Goal: Book appointment/travel/reservation

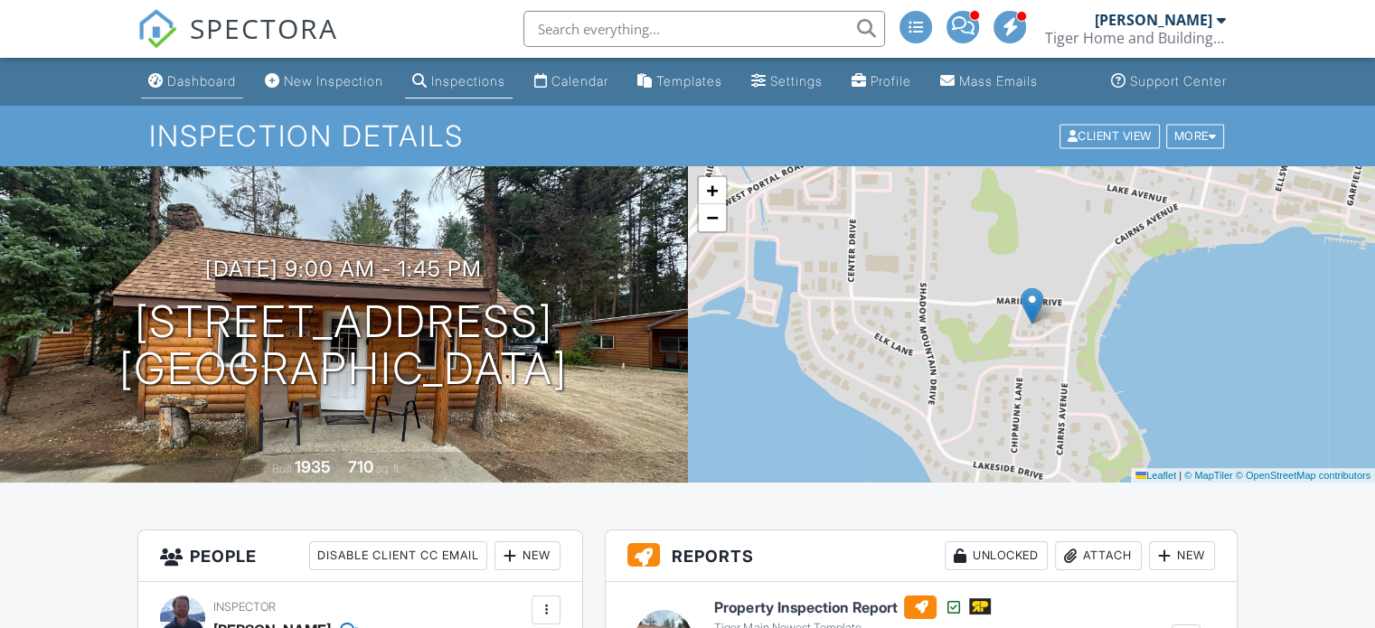
click at [187, 89] on div "Dashboard" at bounding box center [201, 80] width 69 height 15
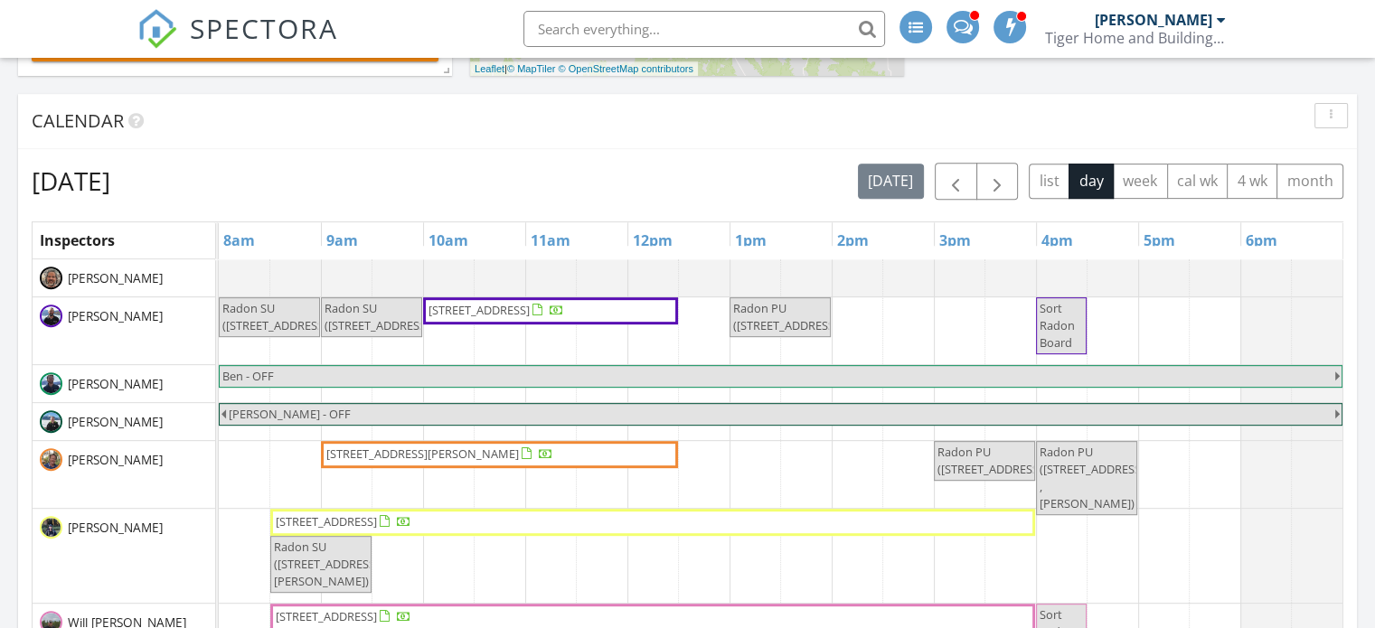
scroll to position [723, 0]
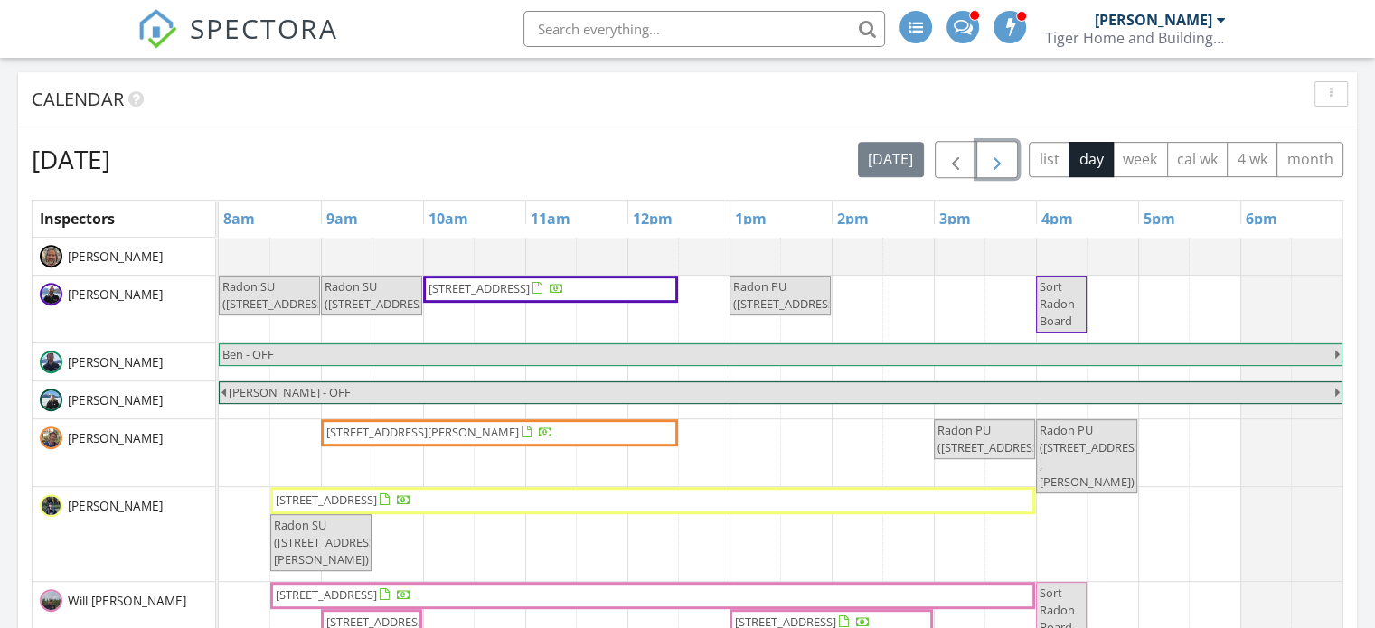
click at [996, 147] on button "button" at bounding box center [997, 159] width 42 height 37
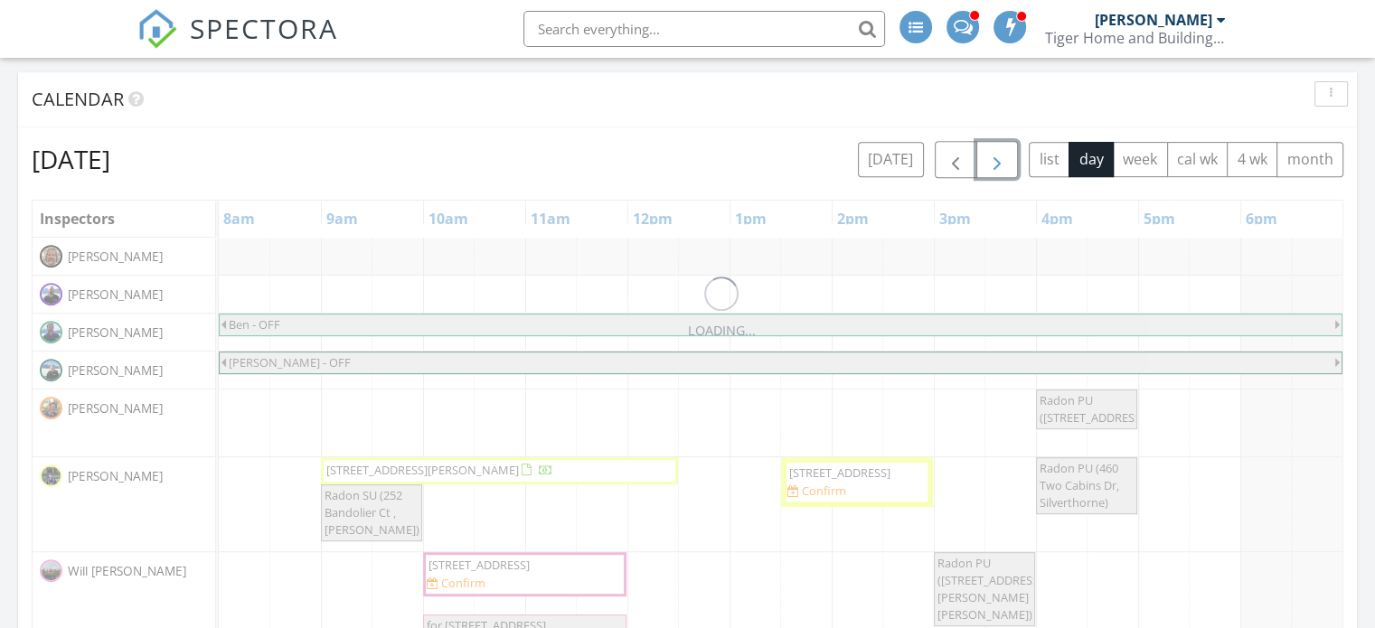
click at [996, 147] on button "button" at bounding box center [997, 159] width 42 height 37
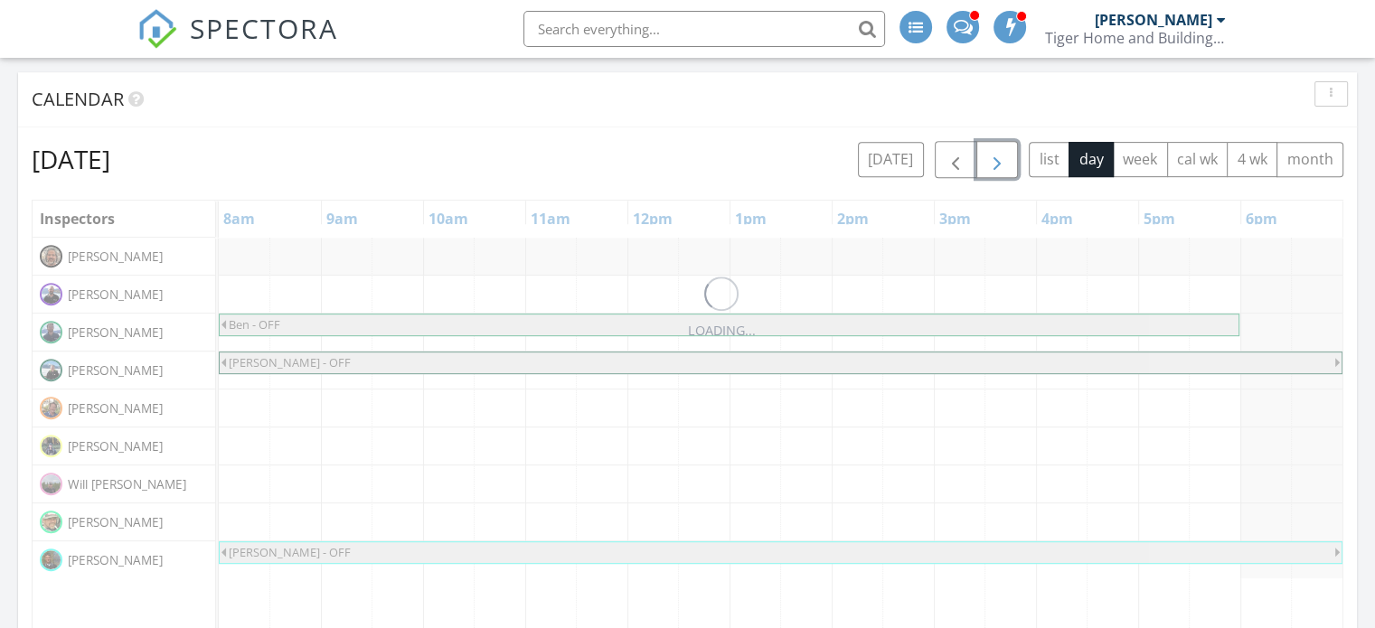
click at [996, 147] on button "button" at bounding box center [997, 159] width 42 height 37
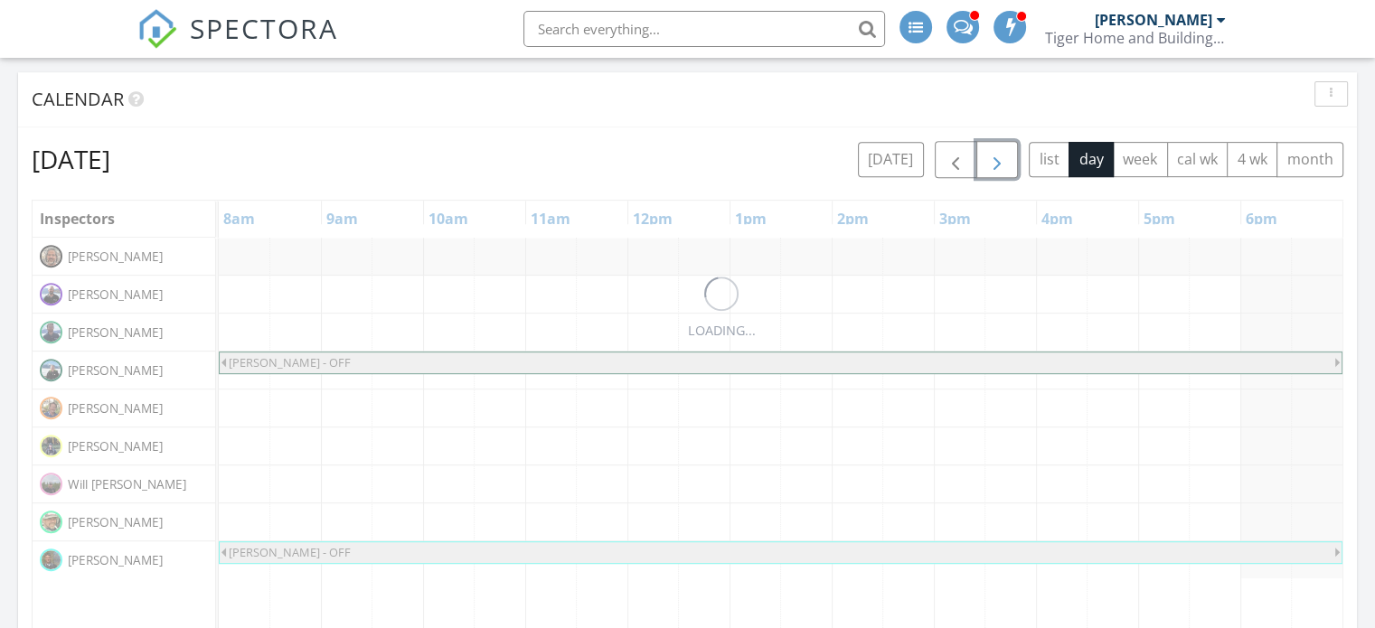
click at [996, 147] on button "button" at bounding box center [997, 159] width 42 height 37
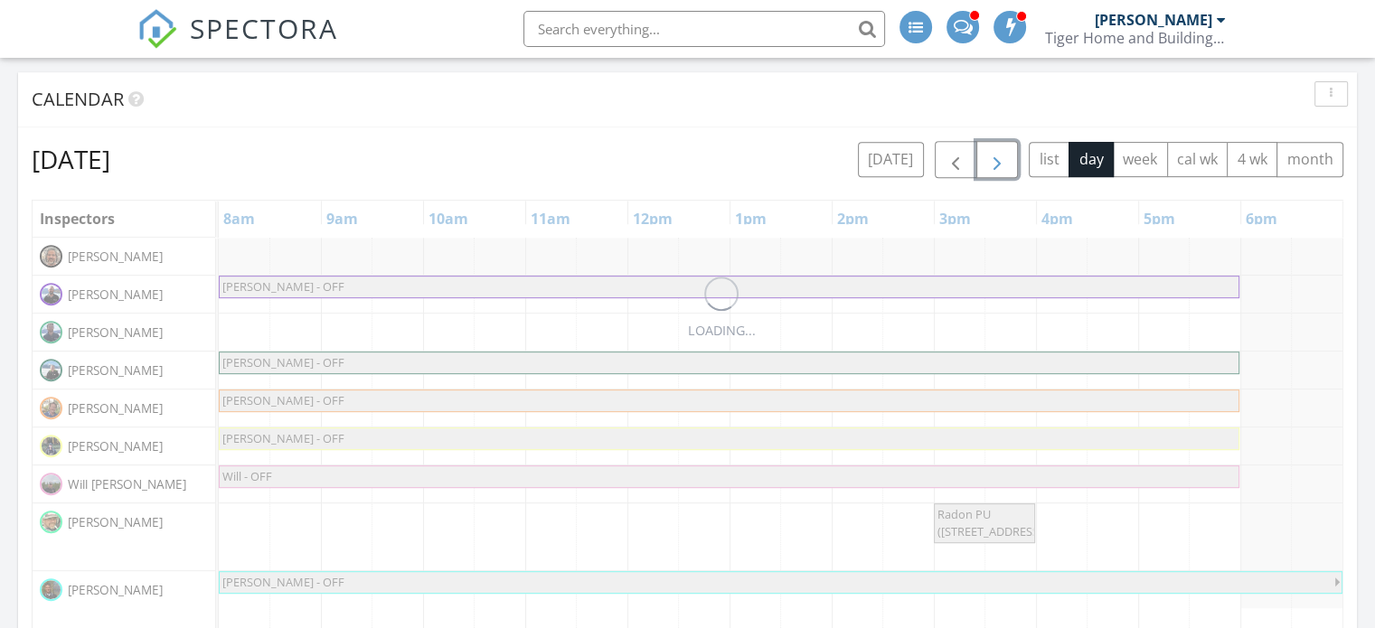
click at [996, 147] on button "button" at bounding box center [997, 159] width 42 height 37
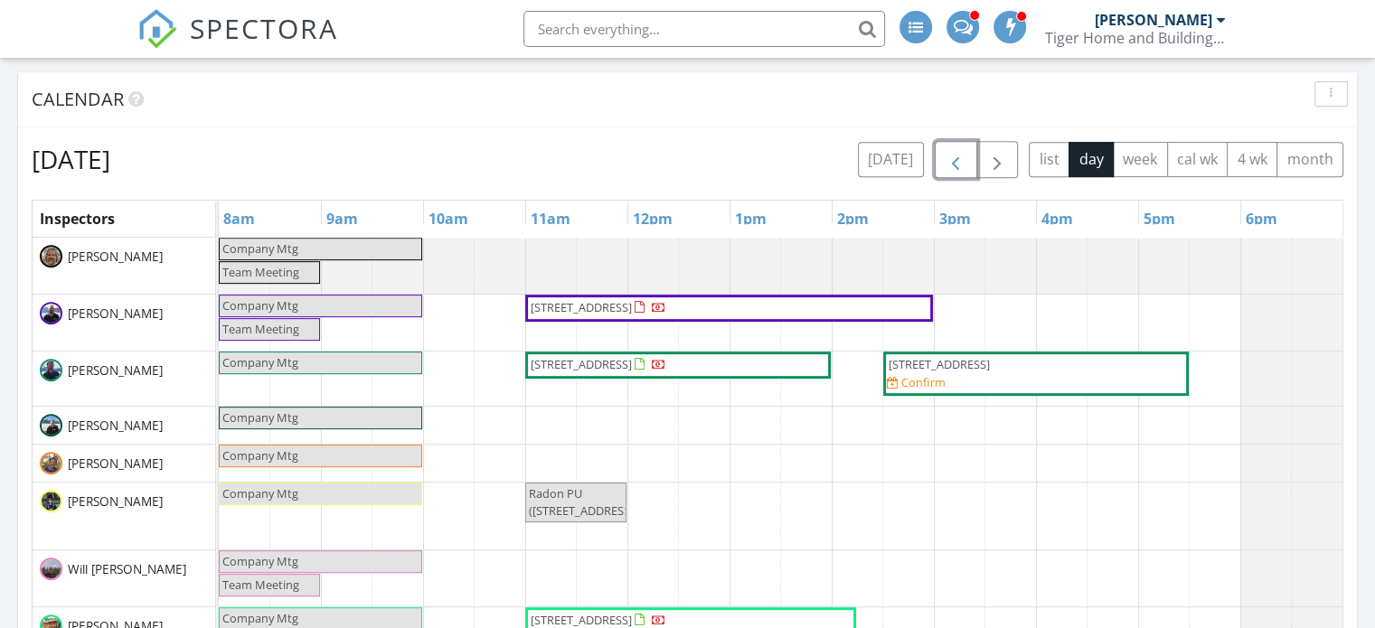
click at [958, 162] on span "button" at bounding box center [956, 160] width 22 height 22
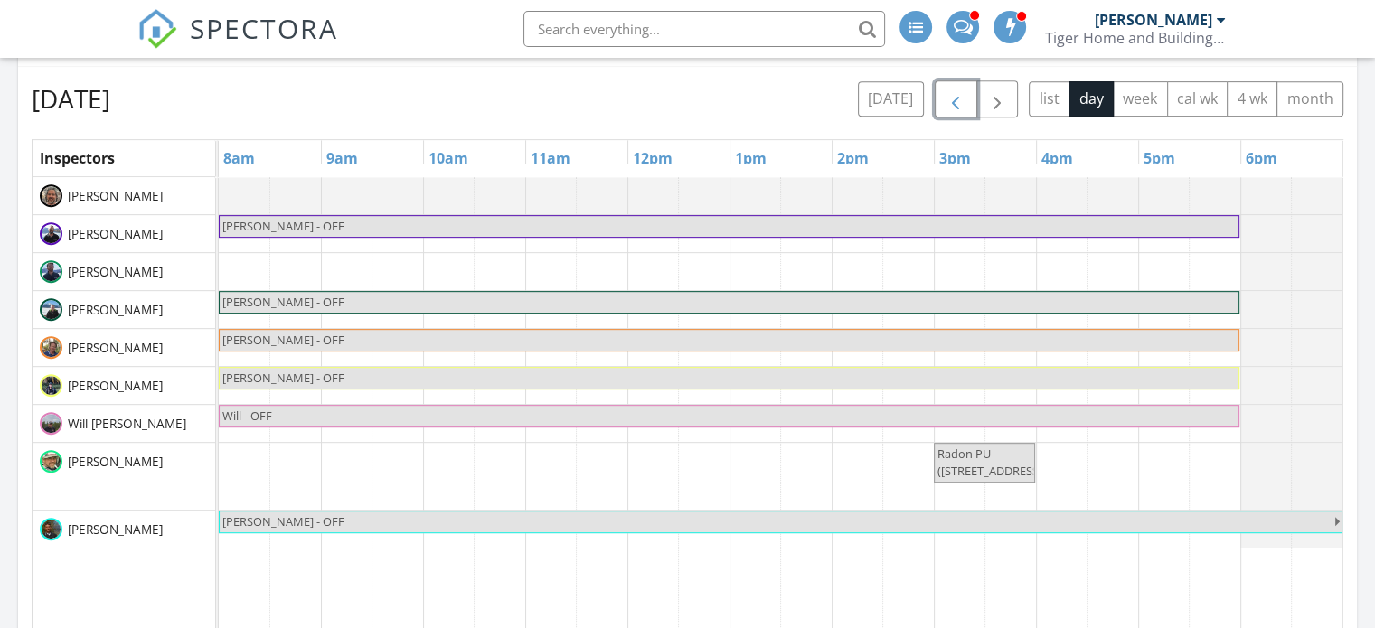
scroll to position [814, 0]
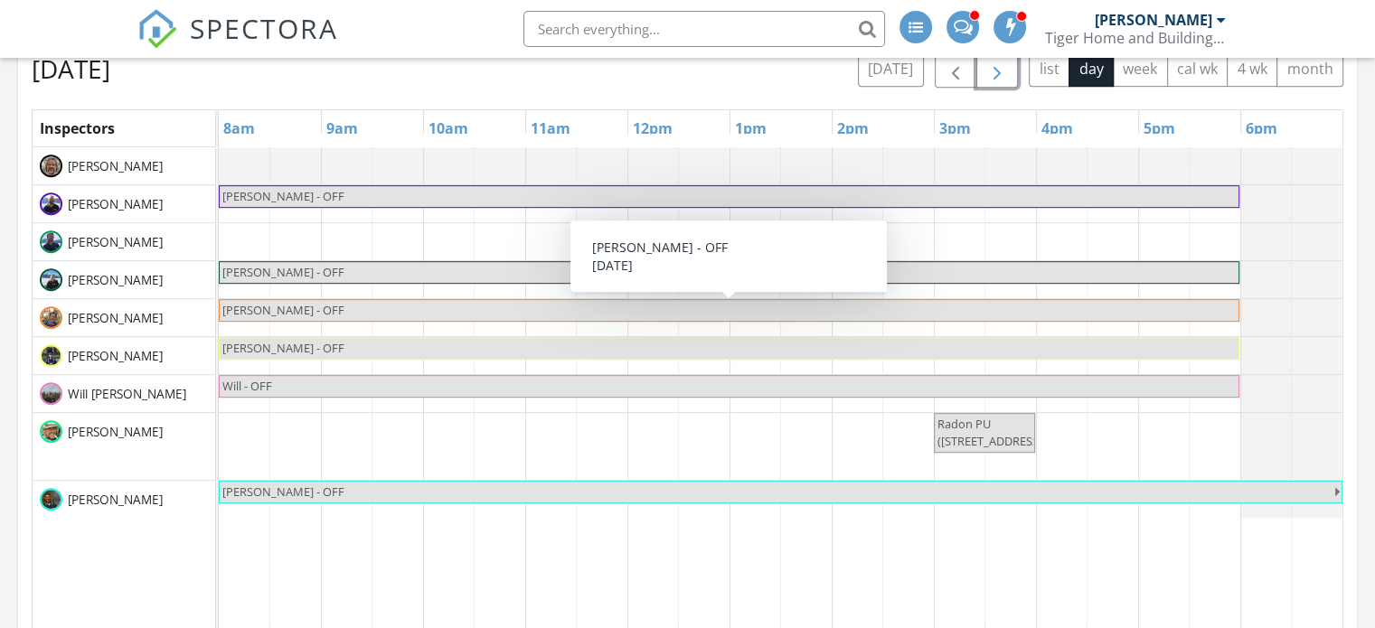
click at [1008, 65] on span "button" at bounding box center [997, 70] width 22 height 22
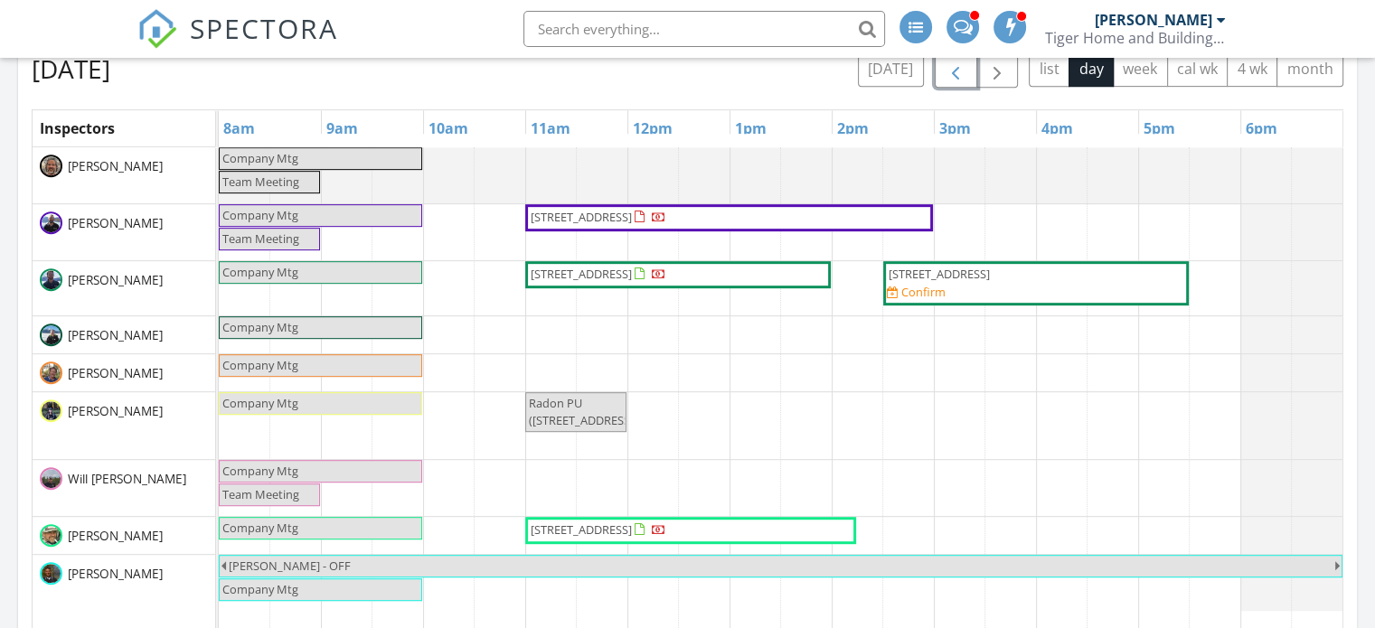
click at [961, 72] on span "button" at bounding box center [956, 70] width 22 height 22
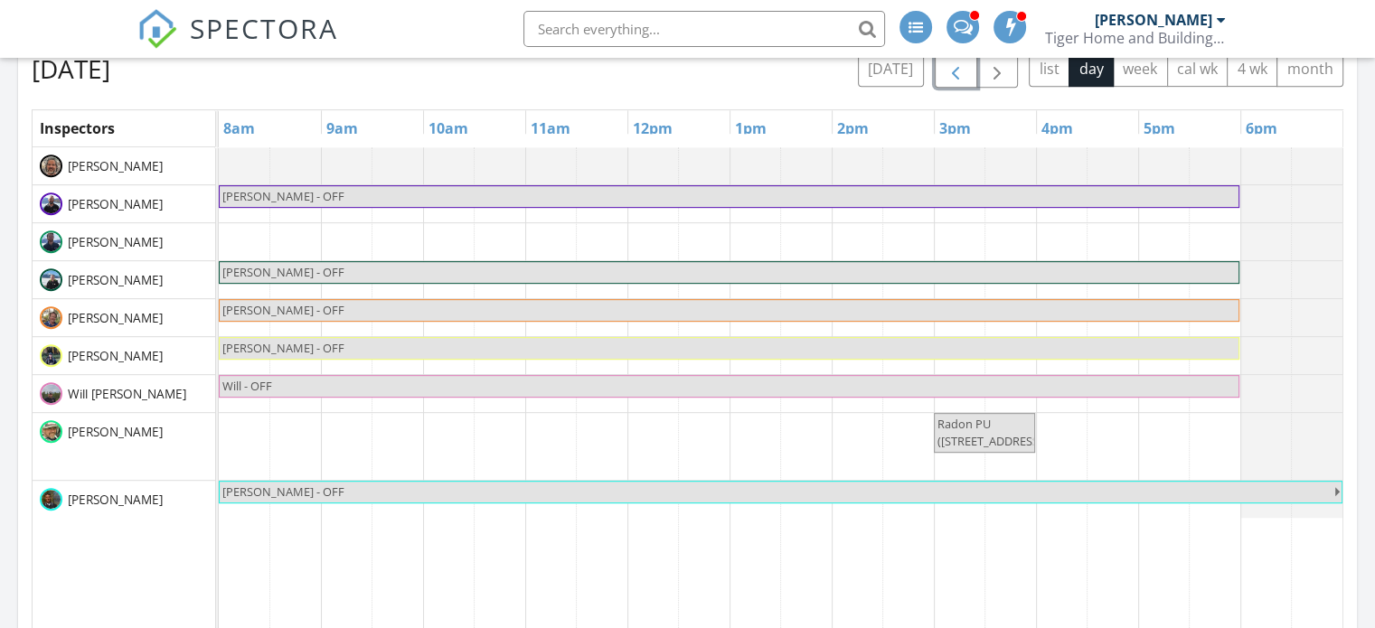
click at [961, 72] on span "button" at bounding box center [956, 70] width 22 height 22
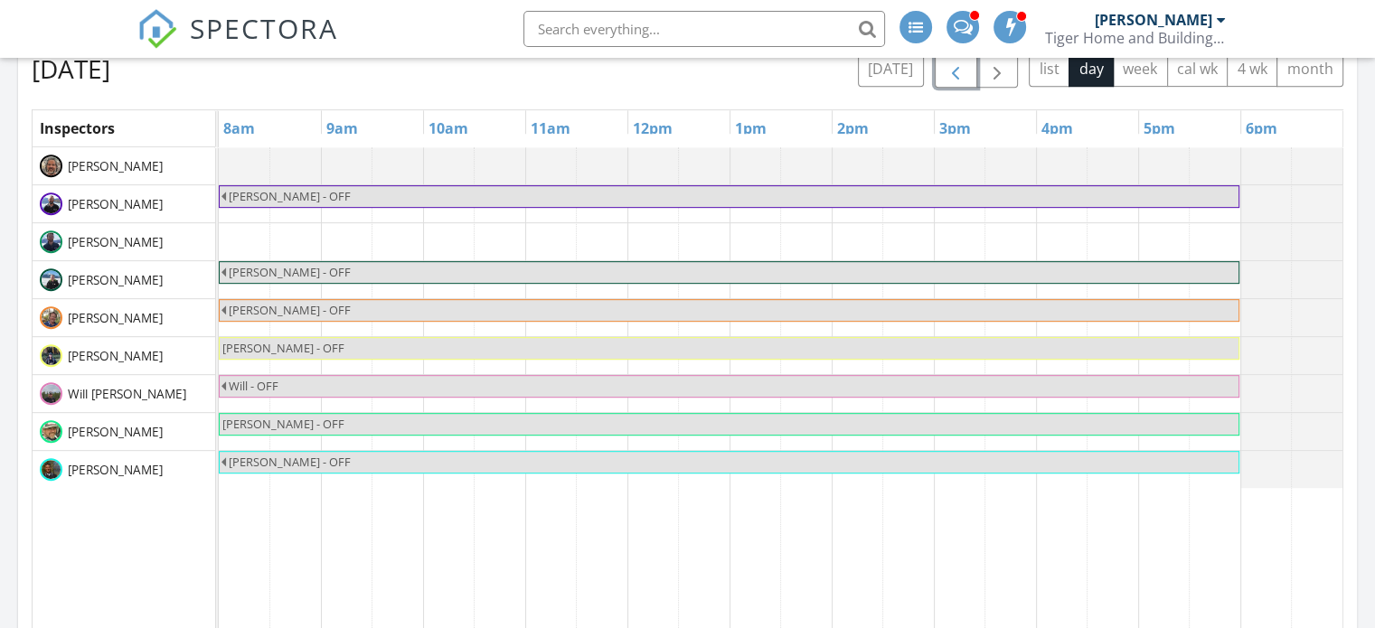
click at [961, 72] on span "button" at bounding box center [956, 70] width 22 height 22
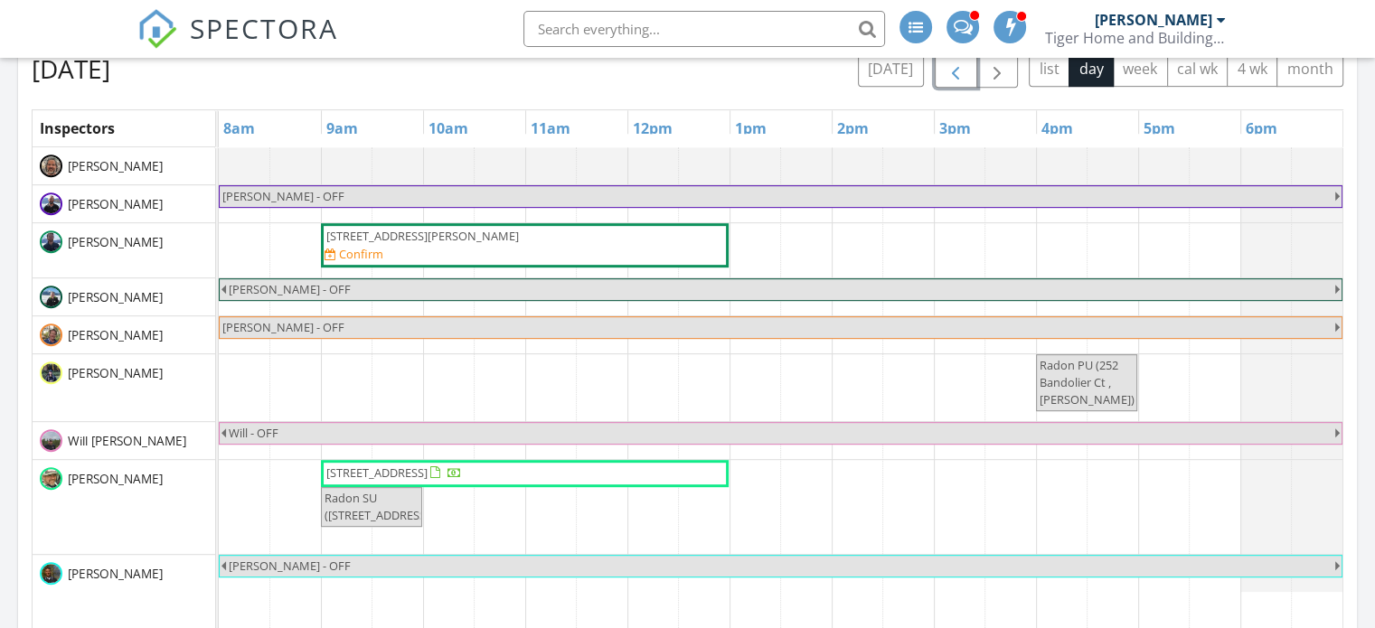
click at [428, 471] on span "300 N 11th St, Kremmling 80459" at bounding box center [376, 473] width 101 height 16
click at [1008, 71] on span "button" at bounding box center [997, 70] width 22 height 22
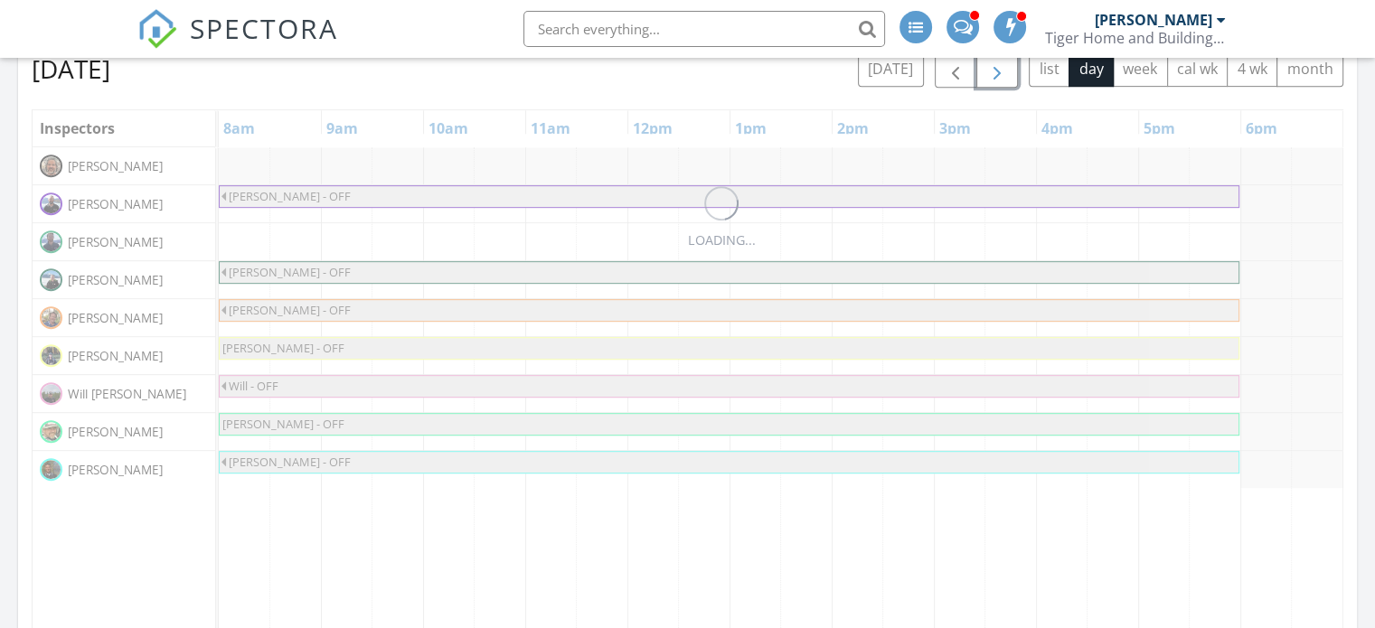
click at [1008, 71] on span "button" at bounding box center [997, 70] width 22 height 22
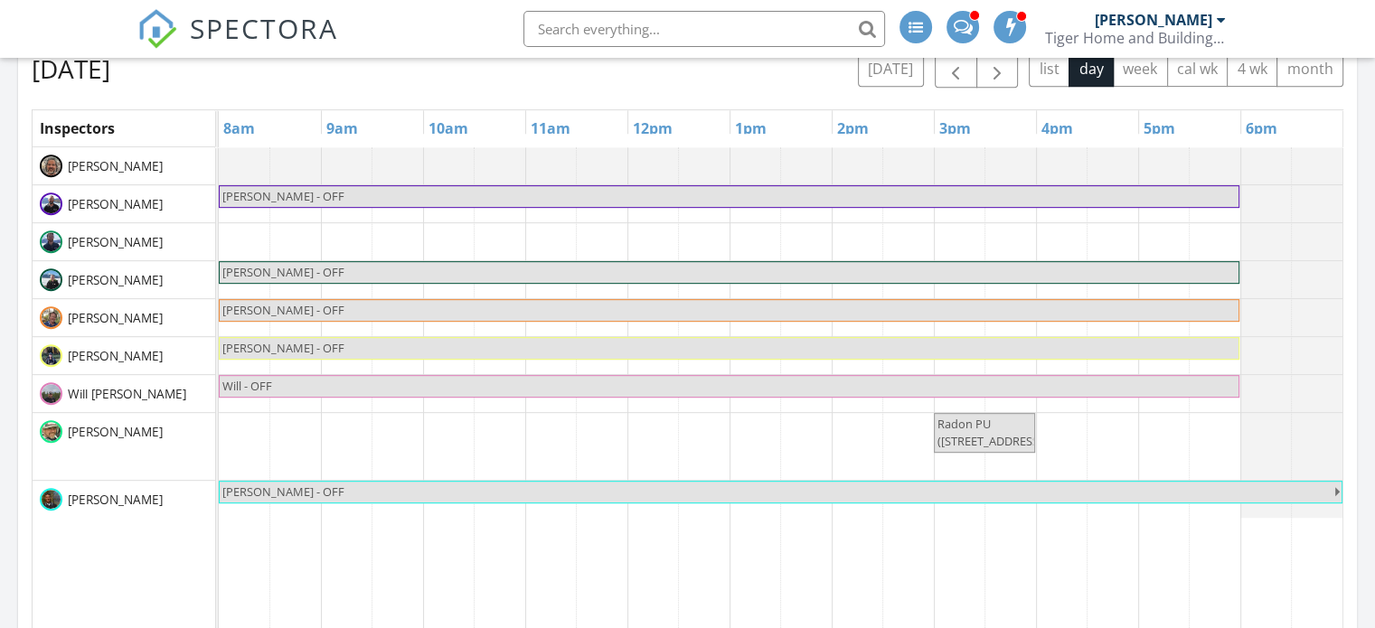
click at [606, 75] on div "Monday, September 1, 2025 today list day week cal wk 4 wk month" at bounding box center [688, 69] width 1312 height 37
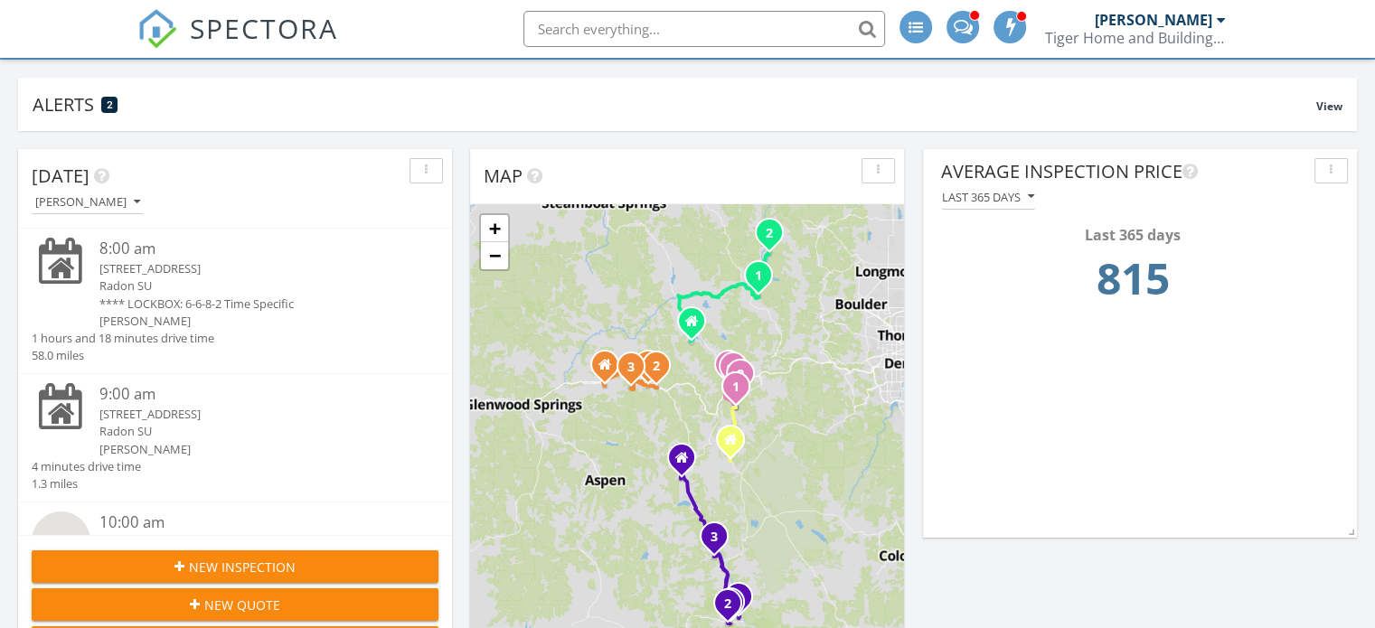
scroll to position [0, 0]
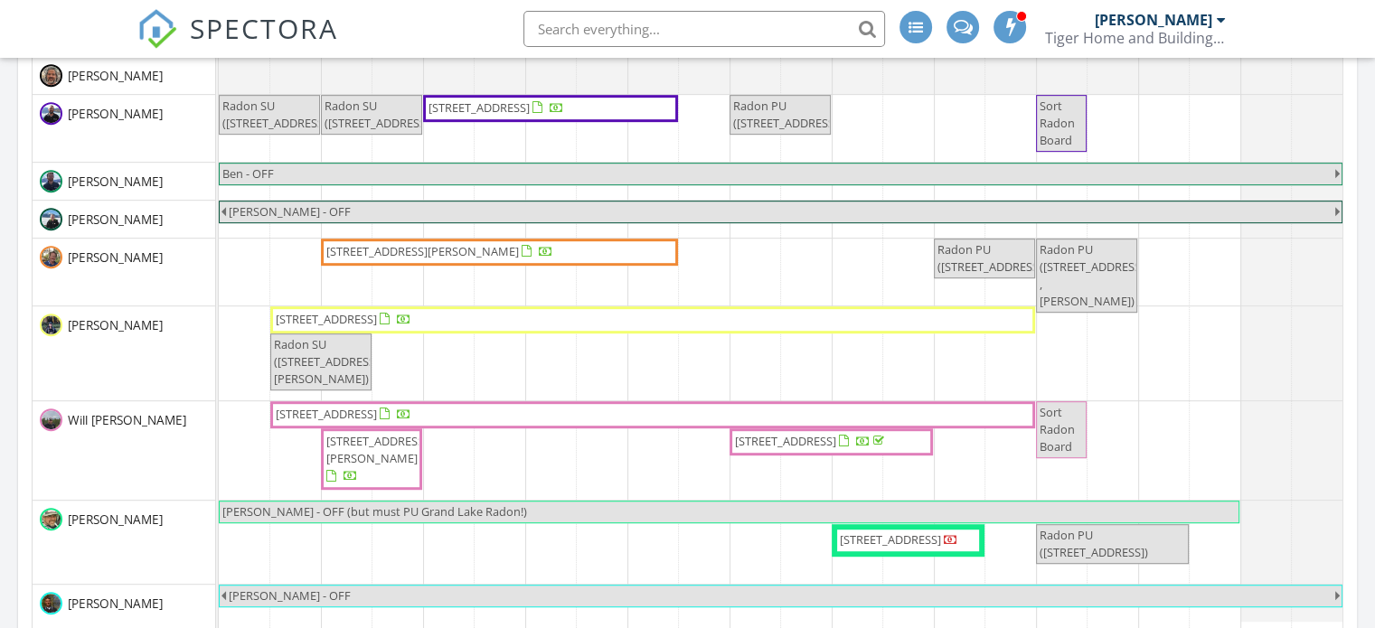
scroll to position [723, 0]
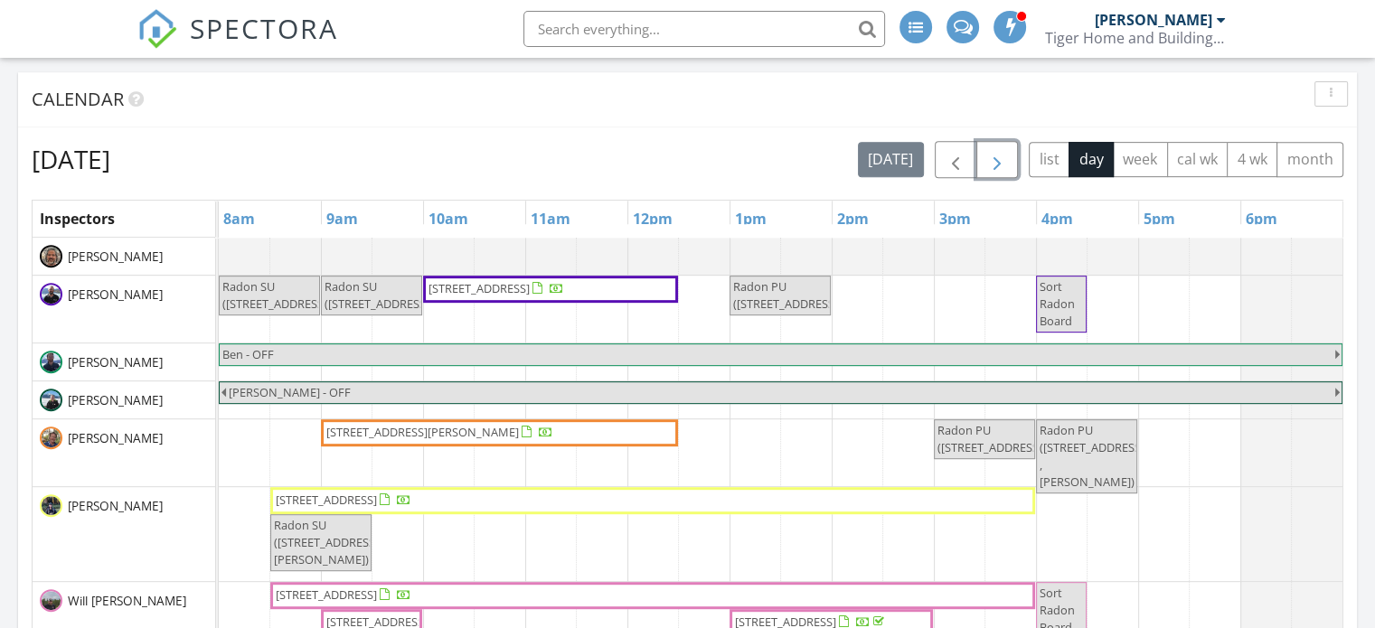
click at [1002, 149] on span "button" at bounding box center [997, 160] width 22 height 22
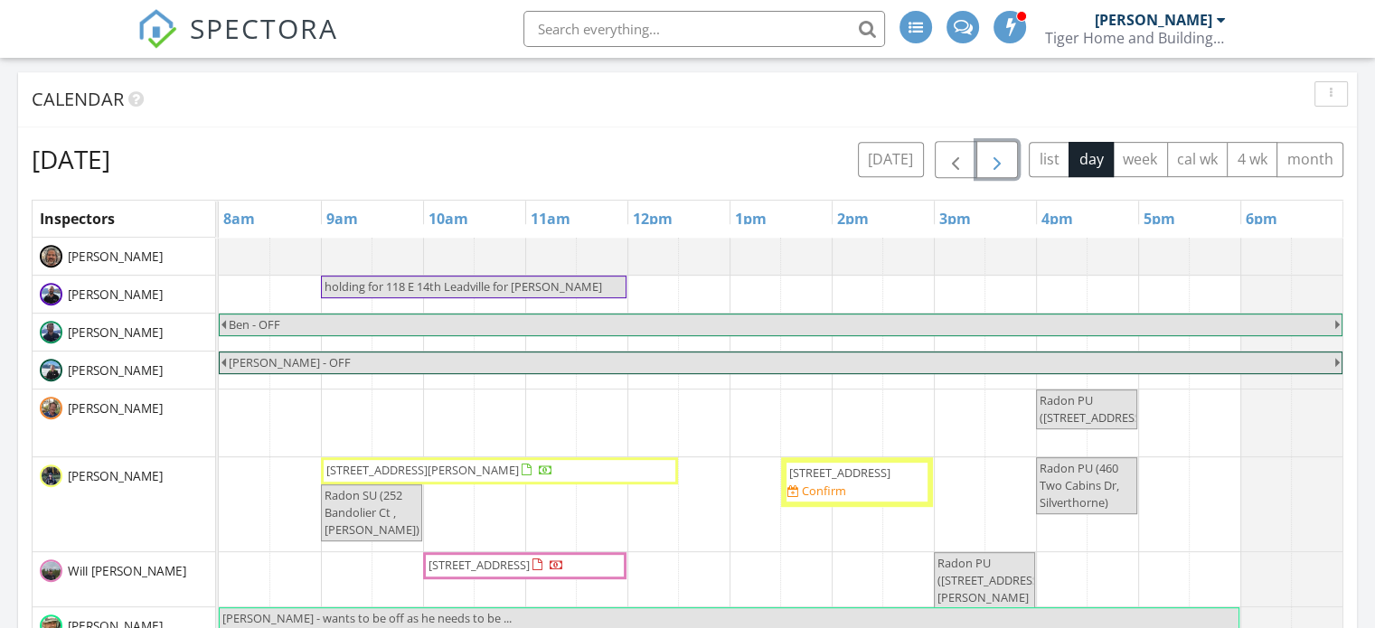
click at [1002, 149] on span "button" at bounding box center [997, 160] width 22 height 22
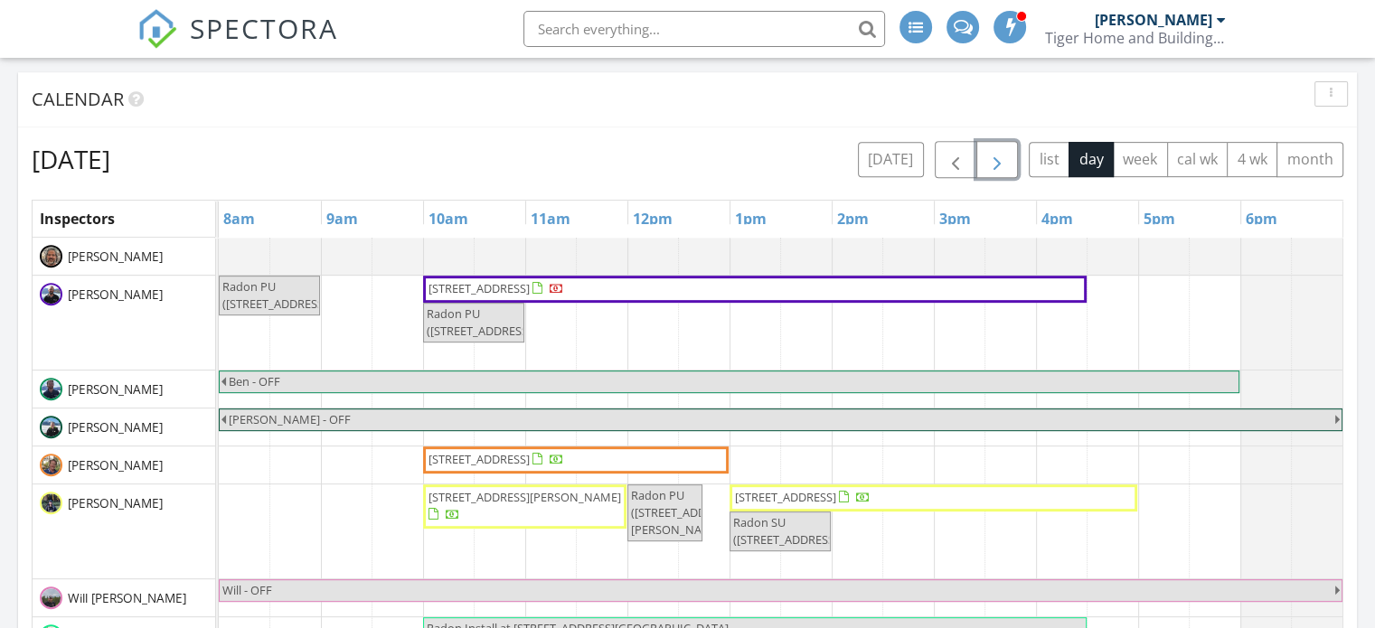
scroll to position [814, 0]
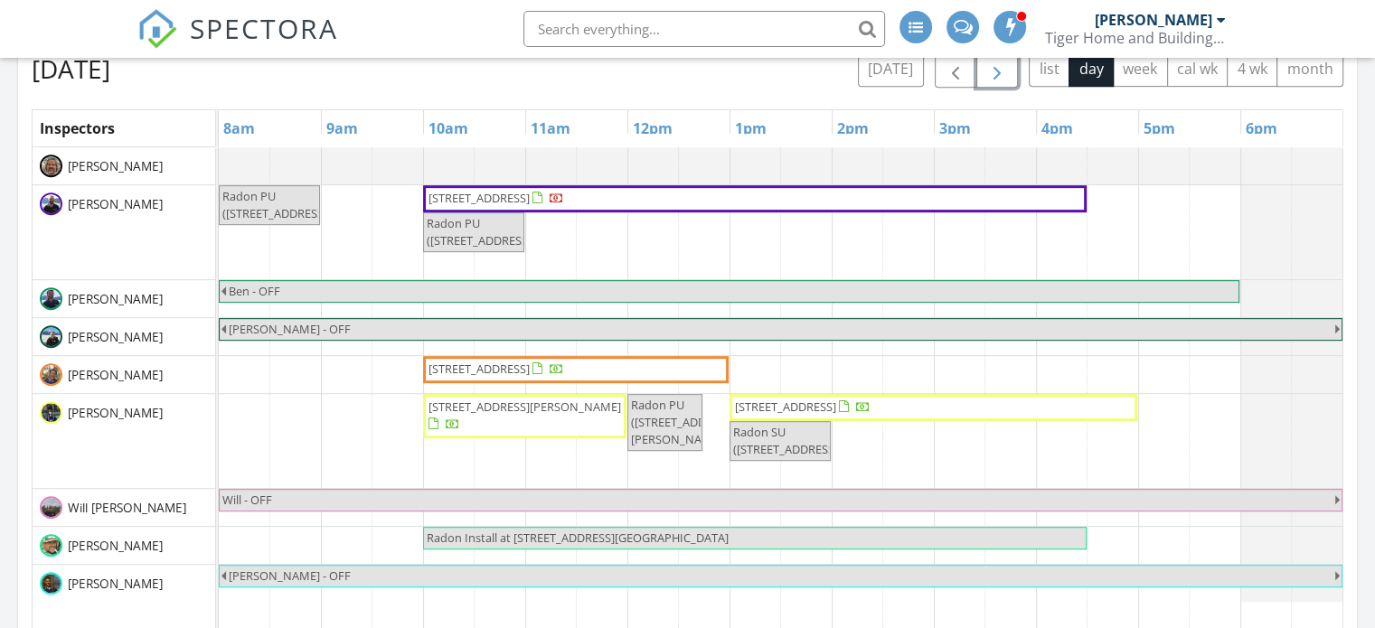
click at [995, 64] on span "button" at bounding box center [997, 70] width 22 height 22
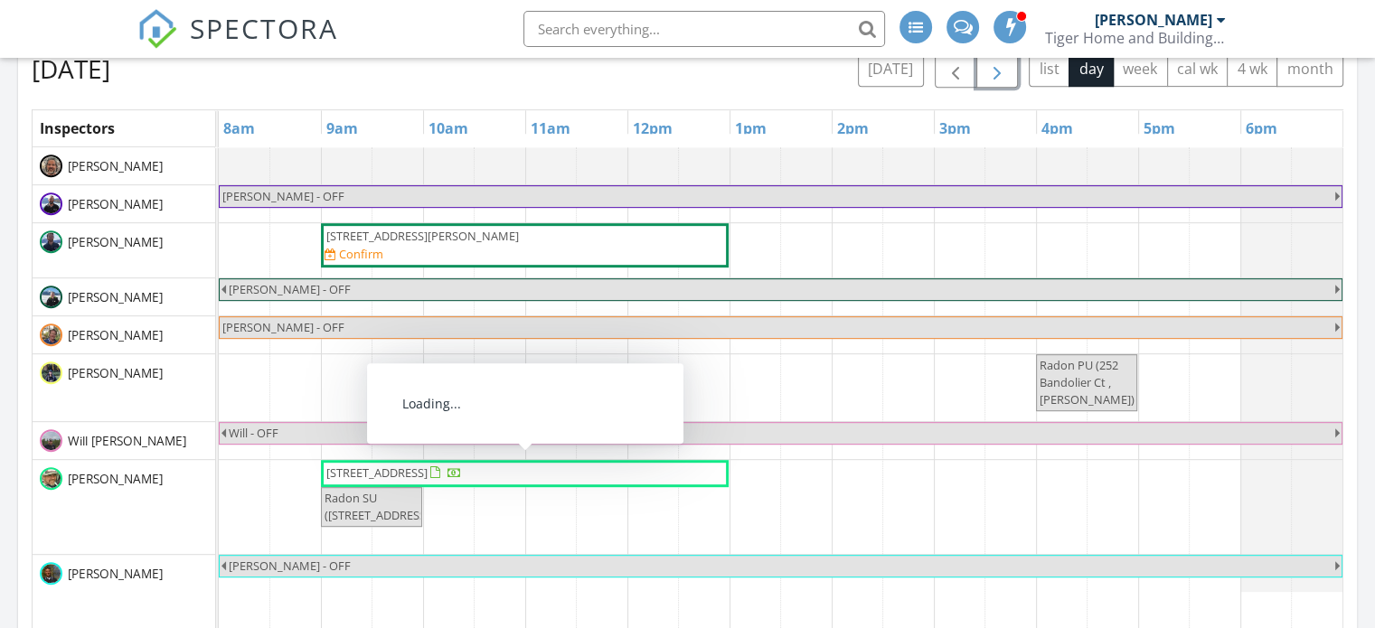
click at [428, 470] on span "300 N 11th St, Kremmling 80459" at bounding box center [376, 473] width 101 height 16
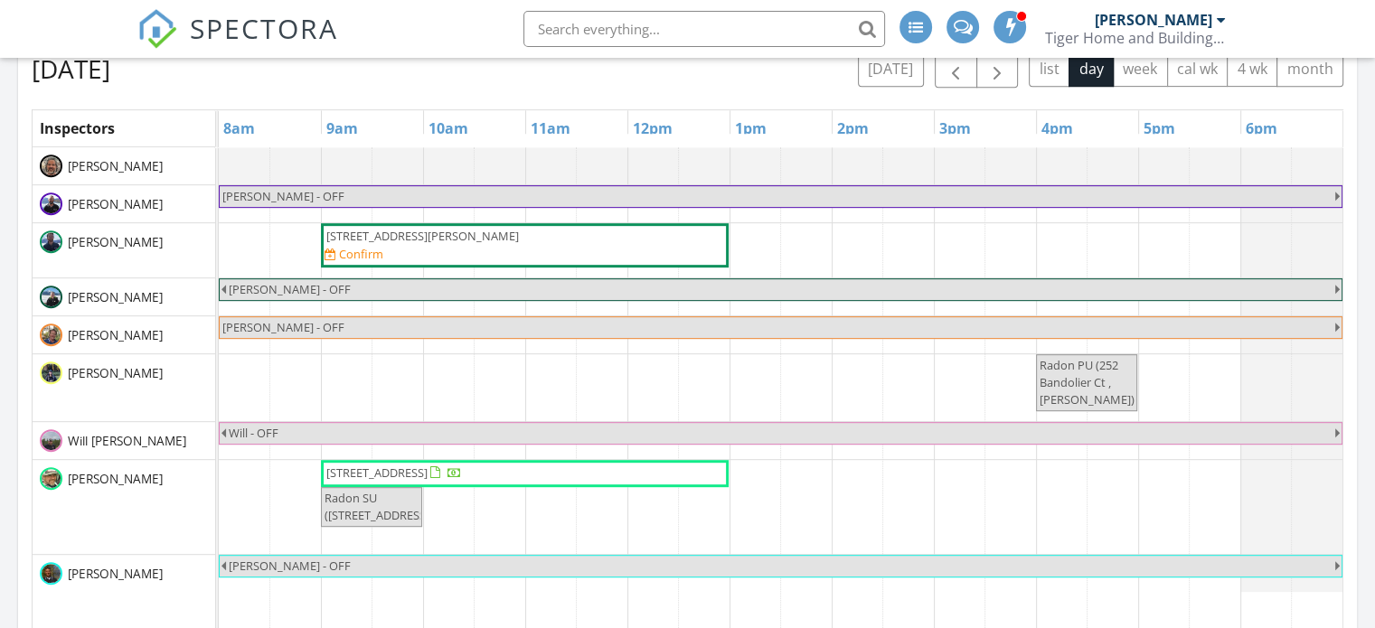
scroll to position [9, 9]
click at [906, 72] on button "today" at bounding box center [891, 69] width 66 height 35
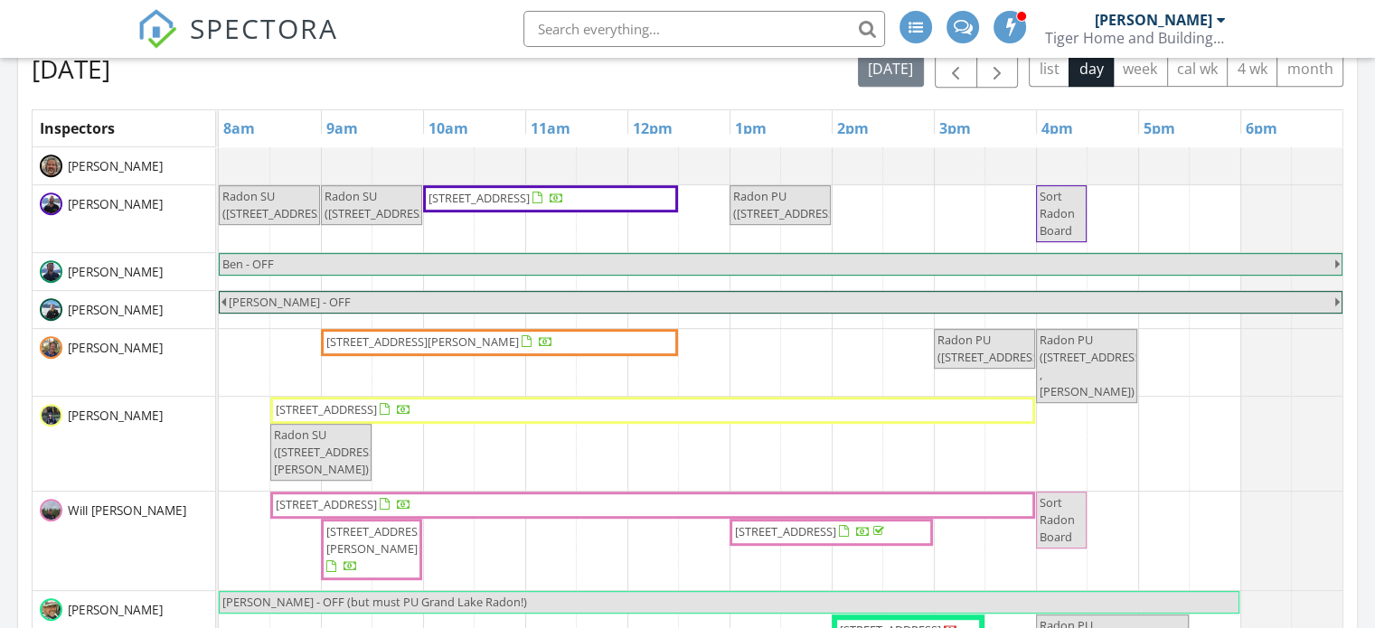
click at [558, 208] on span "15677 Paintbrush St, Buena Vista 81211" at bounding box center [496, 199] width 139 height 18
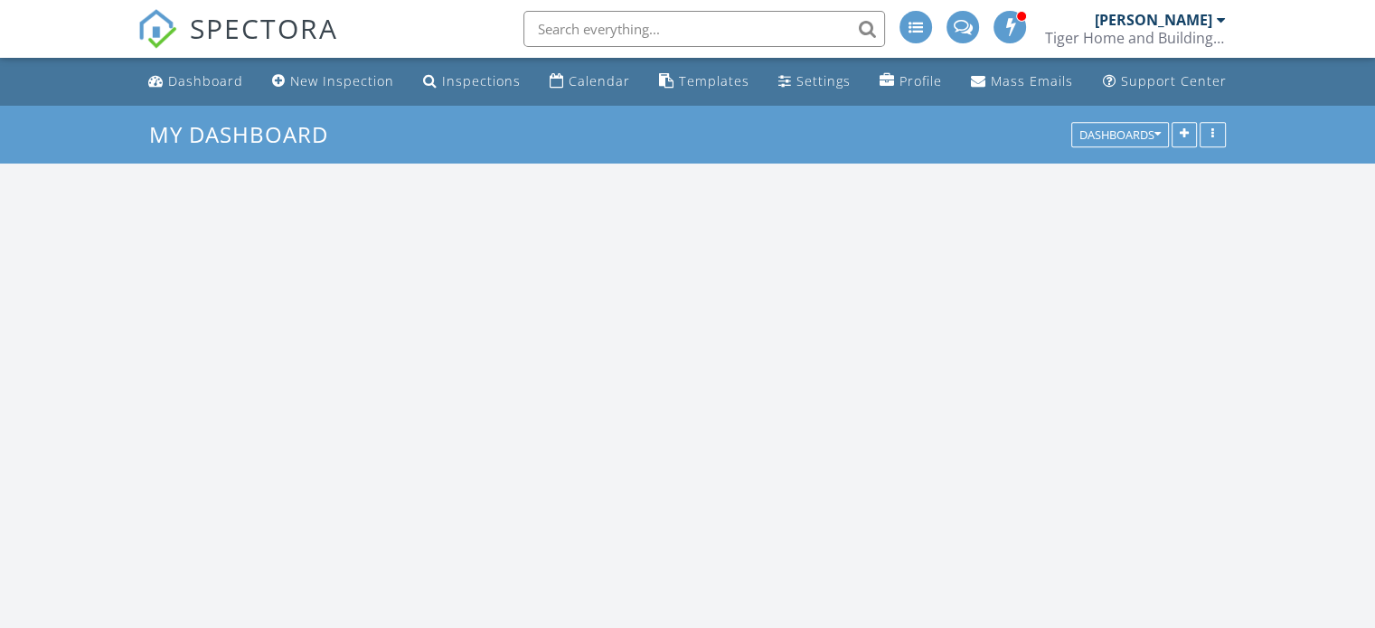
scroll to position [3527, 1403]
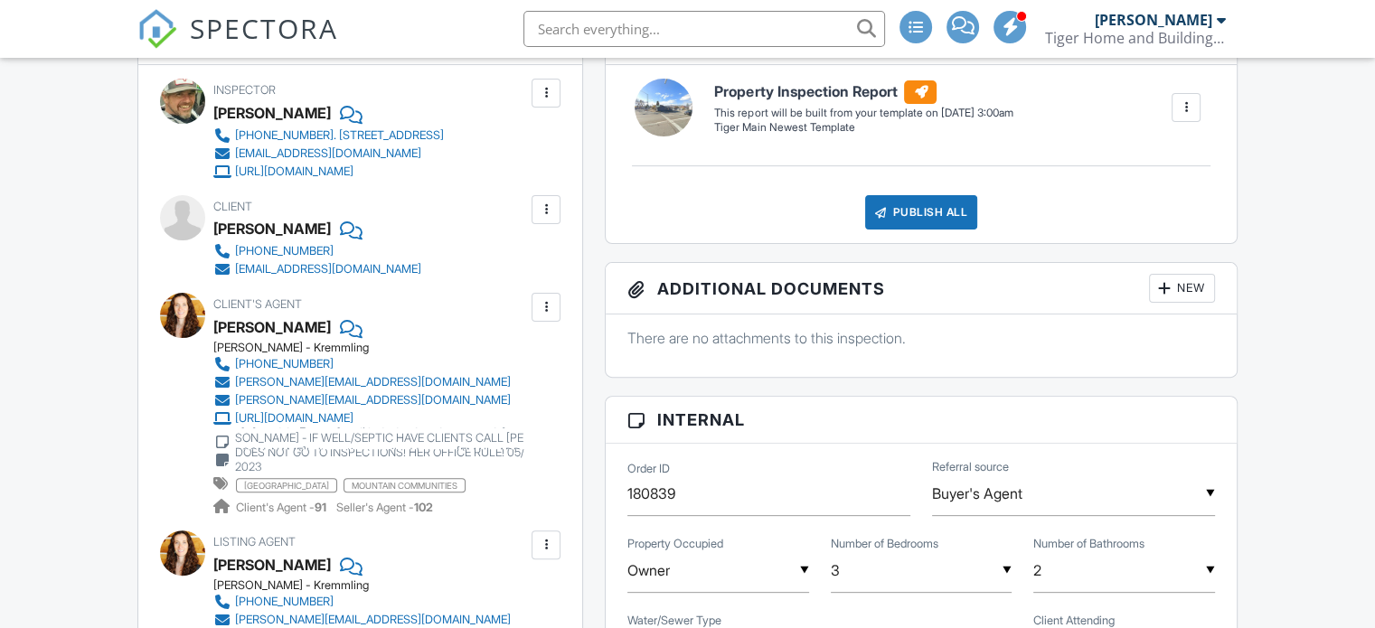
scroll to position [452, 0]
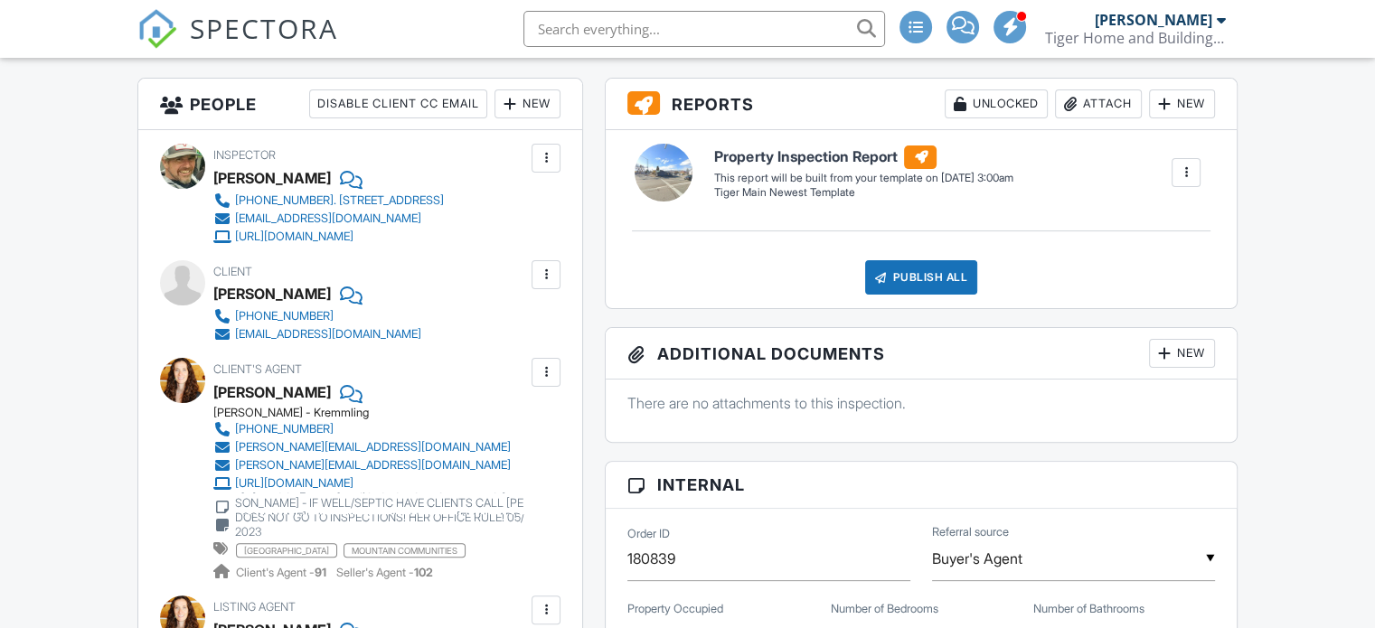
click at [1188, 182] on div at bounding box center [1186, 173] width 18 height 18
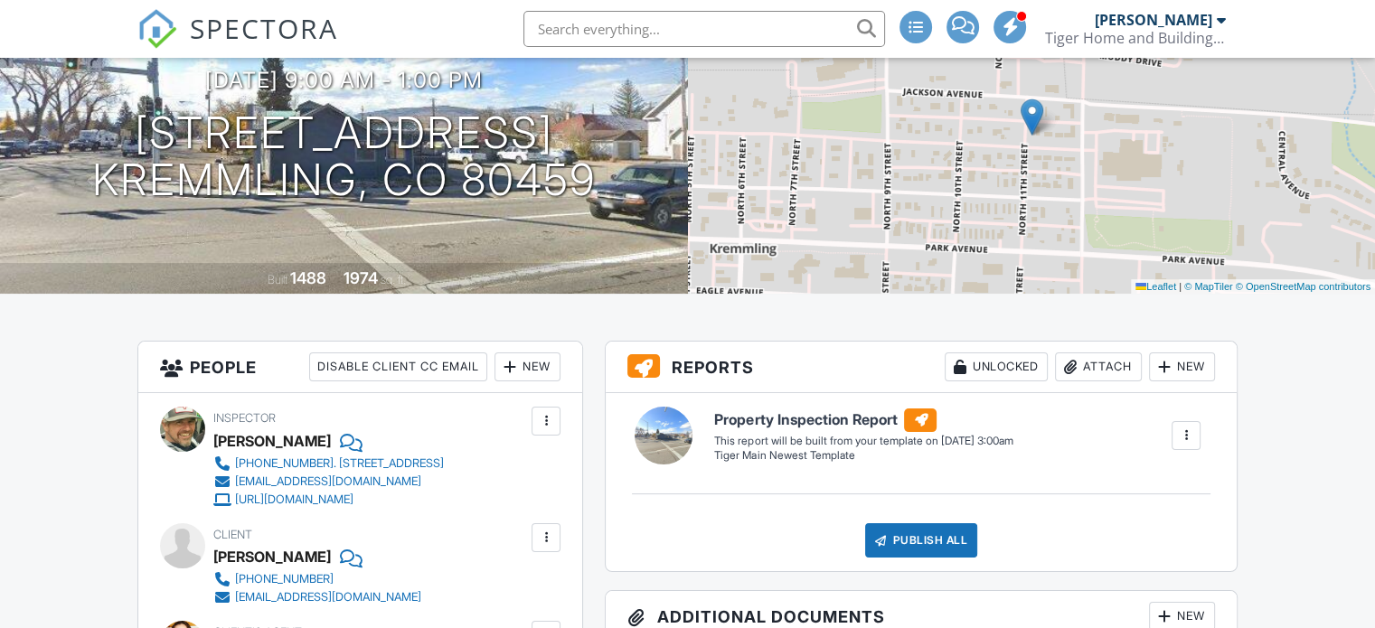
scroll to position [181, 0]
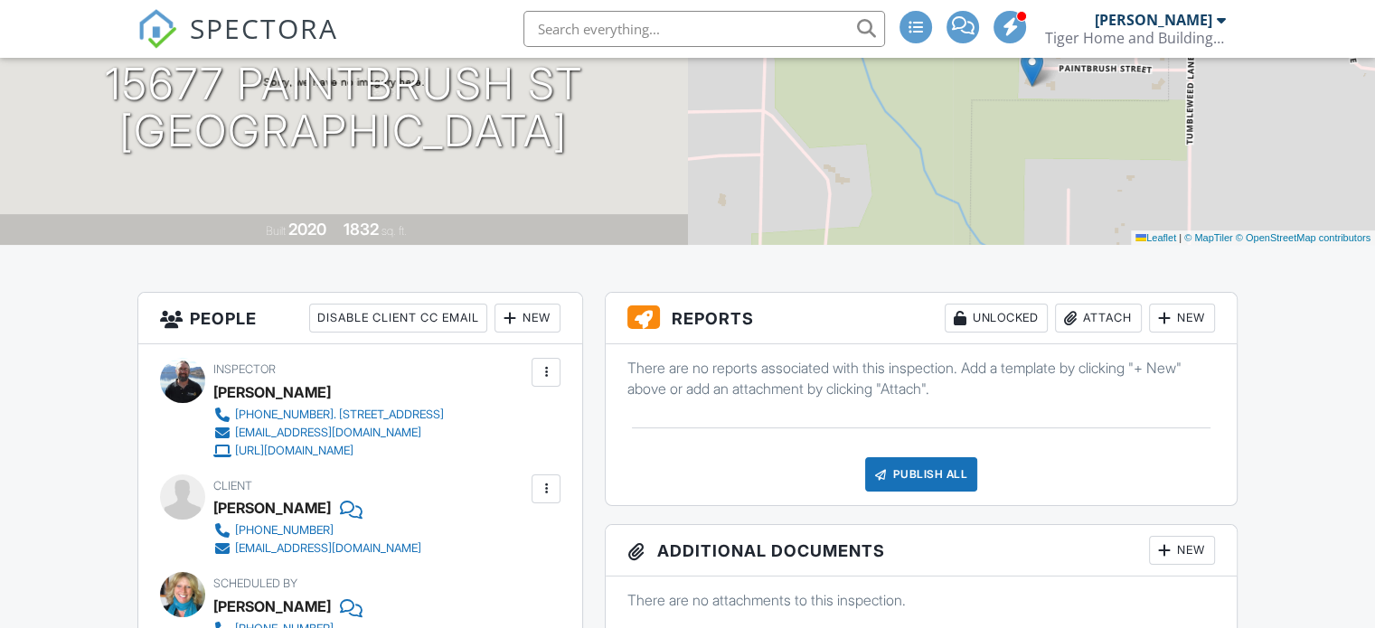
scroll to position [271, 0]
